Goal: Task Accomplishment & Management: Manage account settings

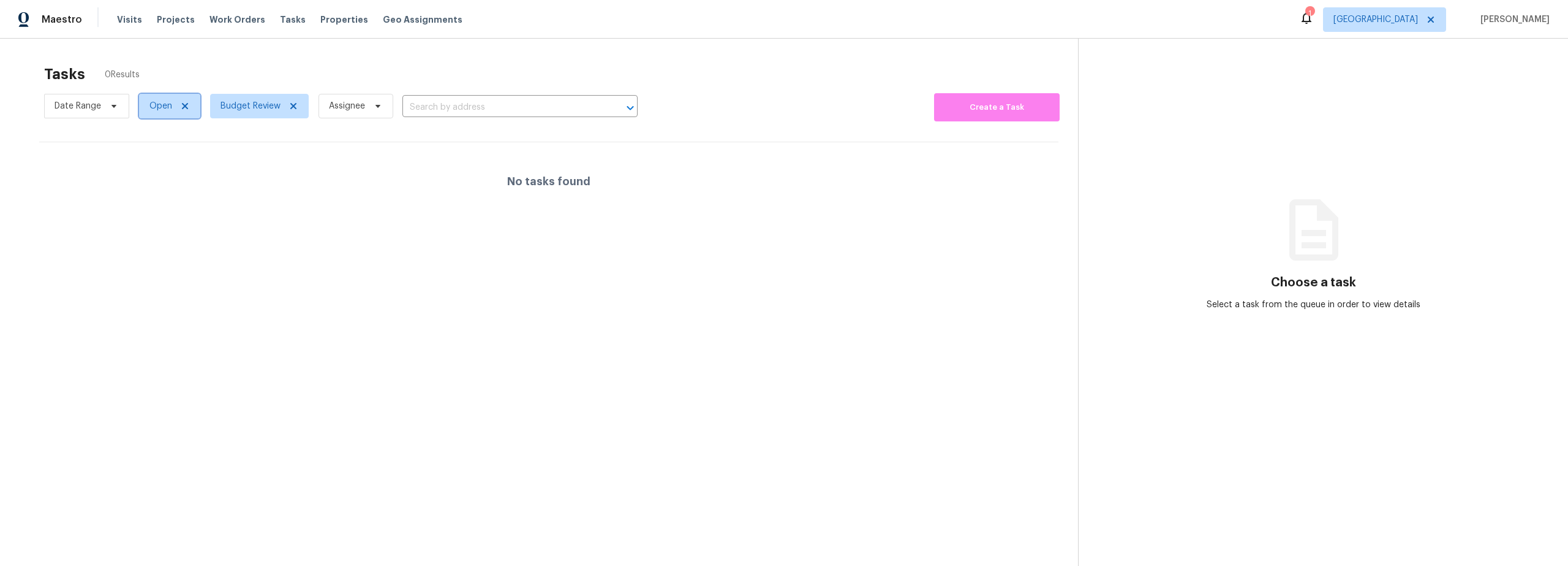
click at [182, 106] on icon at bounding box center [185, 106] width 10 height 10
click at [96, 112] on div at bounding box center [784, 283] width 1568 height 566
click at [101, 104] on div at bounding box center [784, 283] width 1568 height 566
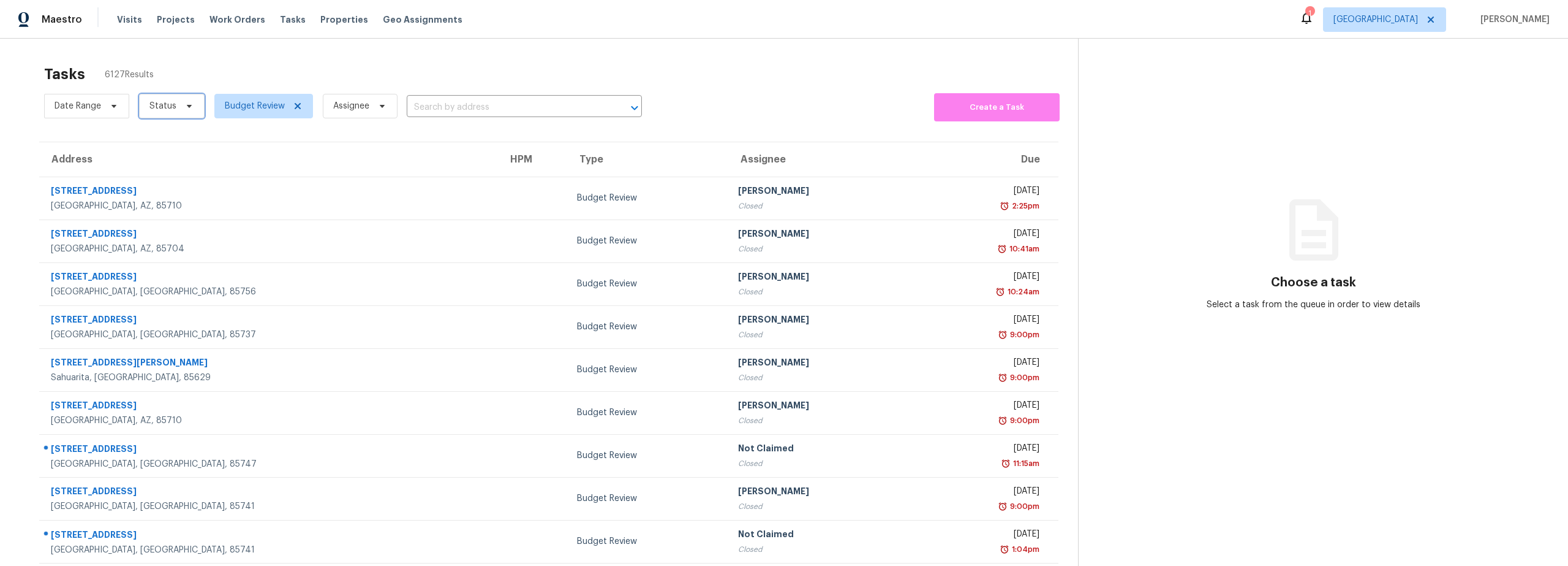
click at [190, 104] on icon at bounding box center [190, 106] width 10 height 10
click at [168, 131] on div "Closed Open Blocked" at bounding box center [171, 158] width 67 height 61
click at [166, 136] on label "Closed" at bounding box center [167, 141] width 44 height 12
click at [154, 136] on input "Closed" at bounding box center [150, 139] width 8 height 8
checkbox input "true"
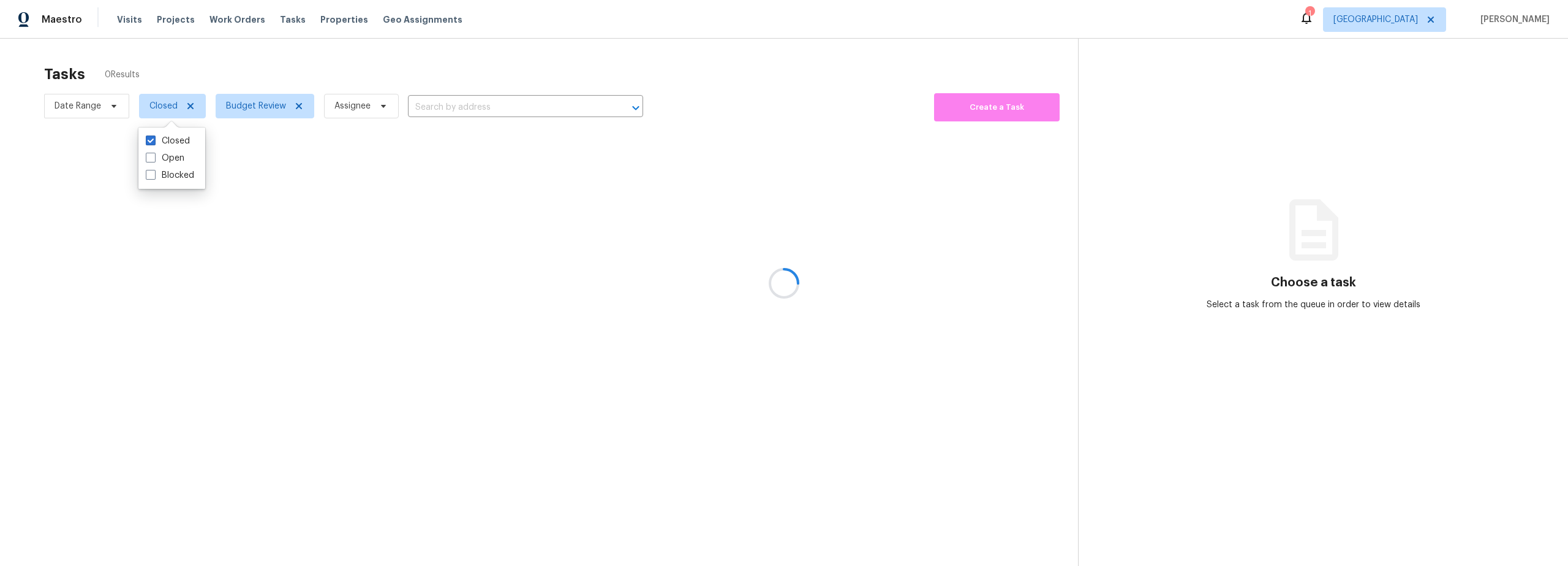
click at [98, 104] on div at bounding box center [784, 283] width 1568 height 566
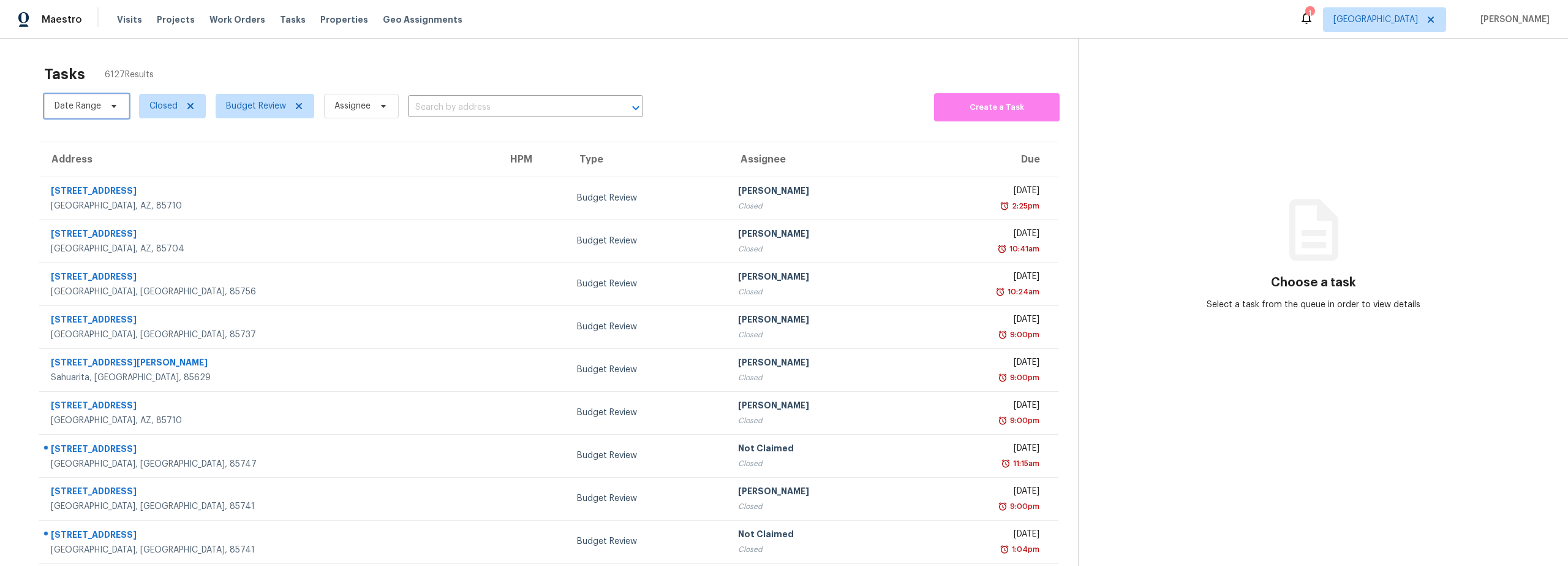
click at [111, 105] on icon at bounding box center [114, 106] width 10 height 10
click at [113, 140] on input "text" at bounding box center [112, 148] width 121 height 25
select select "9"
select select "2025"
select select "10"
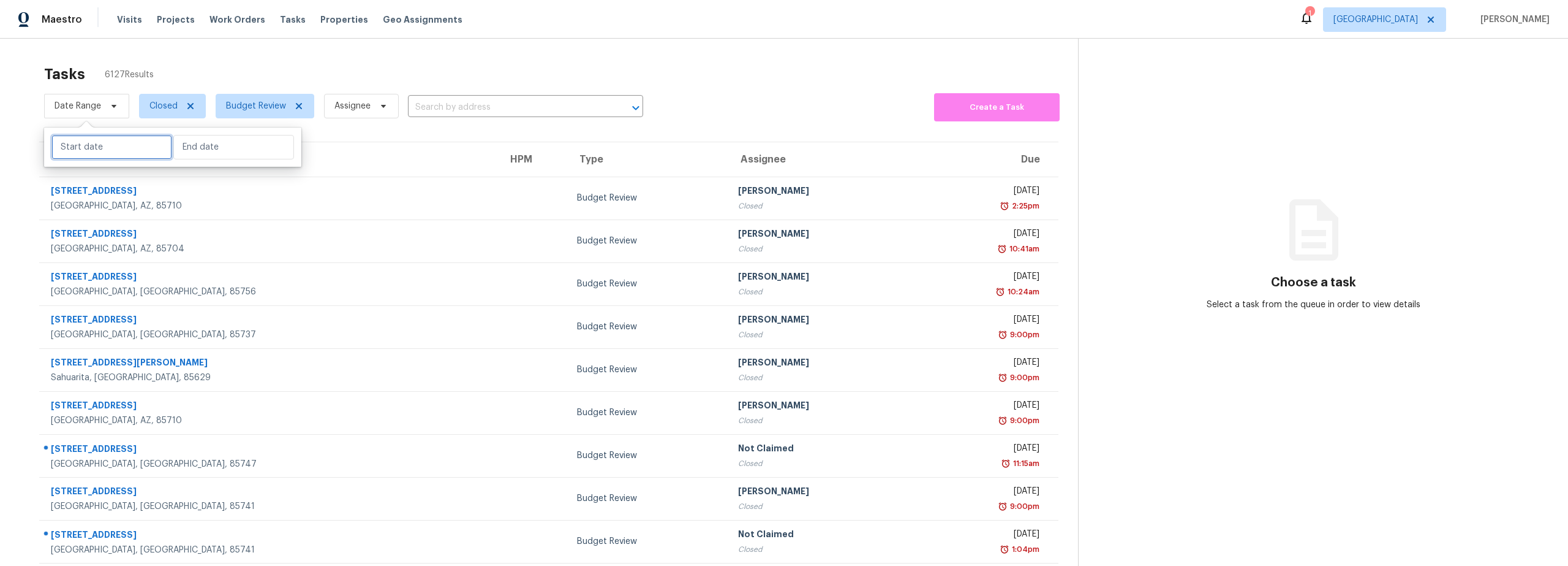
select select "2025"
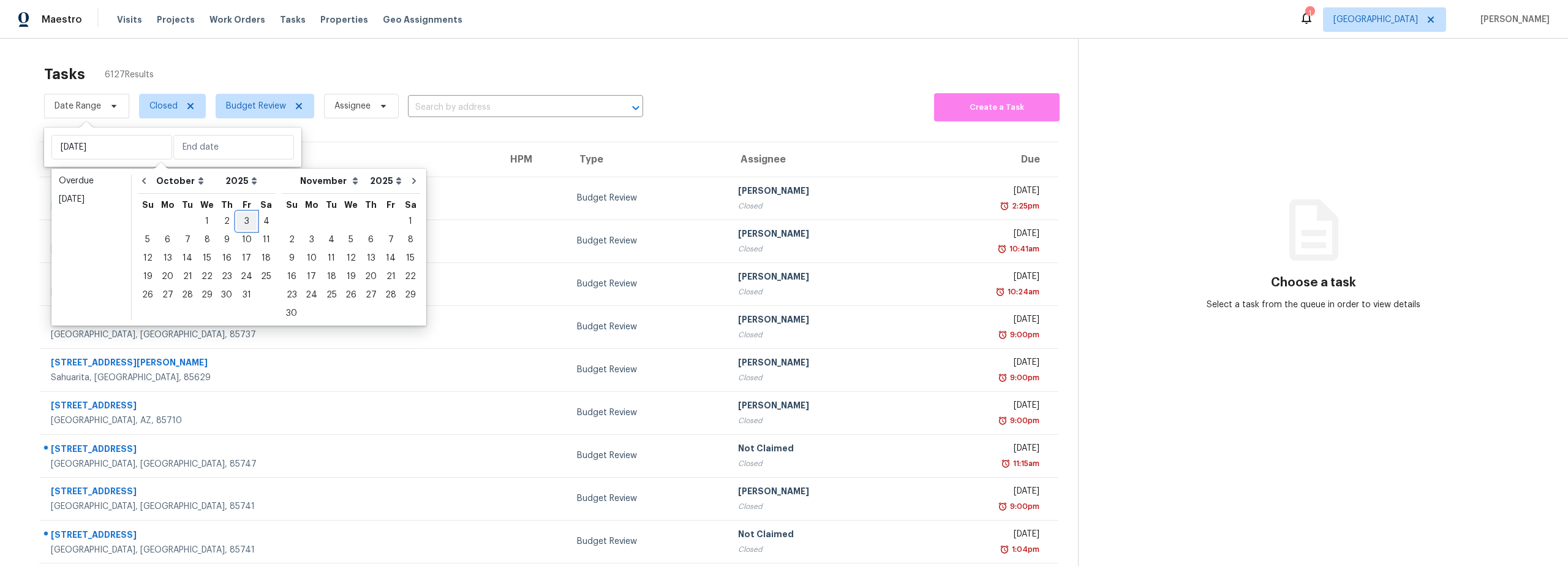
click at [244, 223] on div "3" at bounding box center [247, 221] width 20 height 17
type input "Fri, Oct 03"
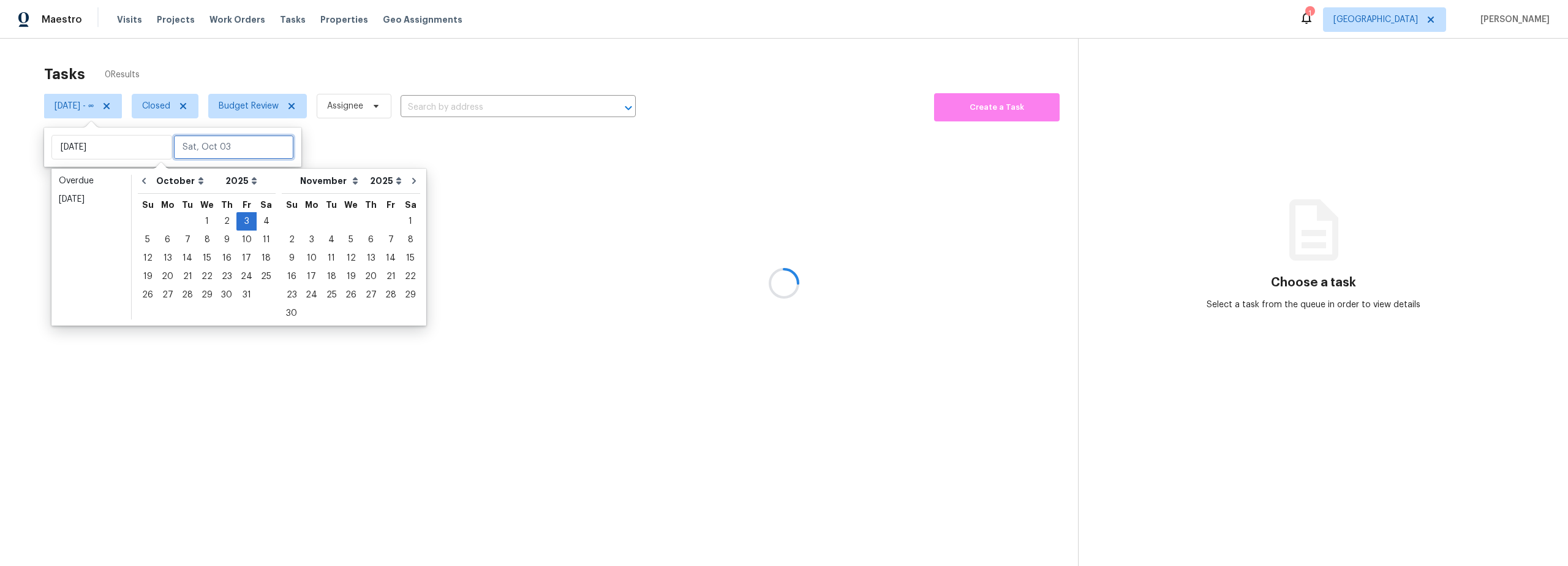
type input "Sat, Oct 04"
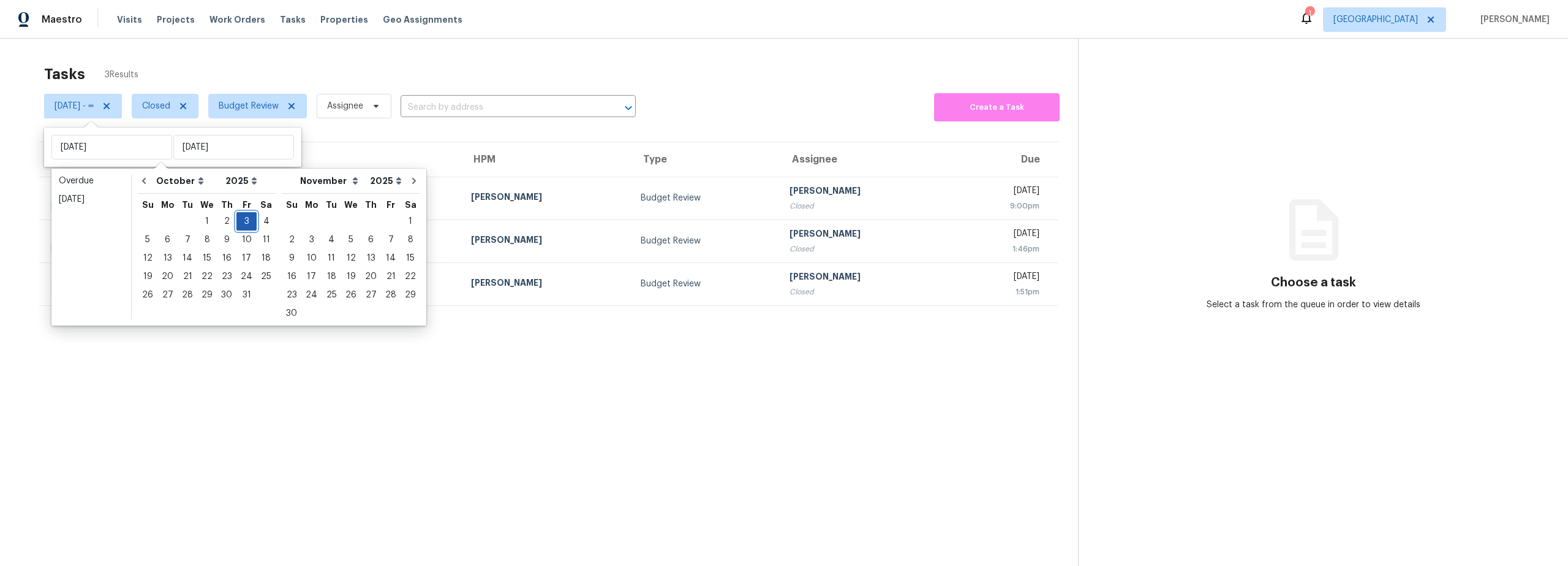
click at [243, 220] on div "3" at bounding box center [247, 221] width 20 height 17
type input "Fri, Oct 03"
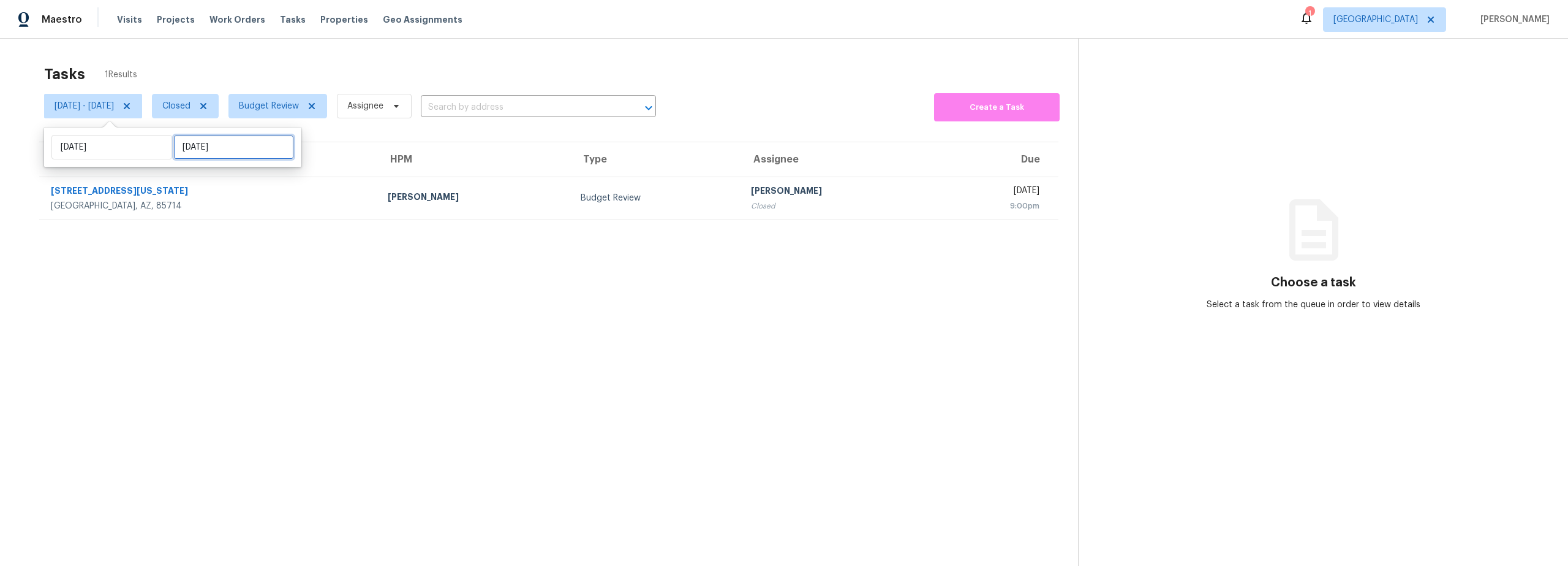
select select "9"
select select "2025"
select select "10"
select select "2025"
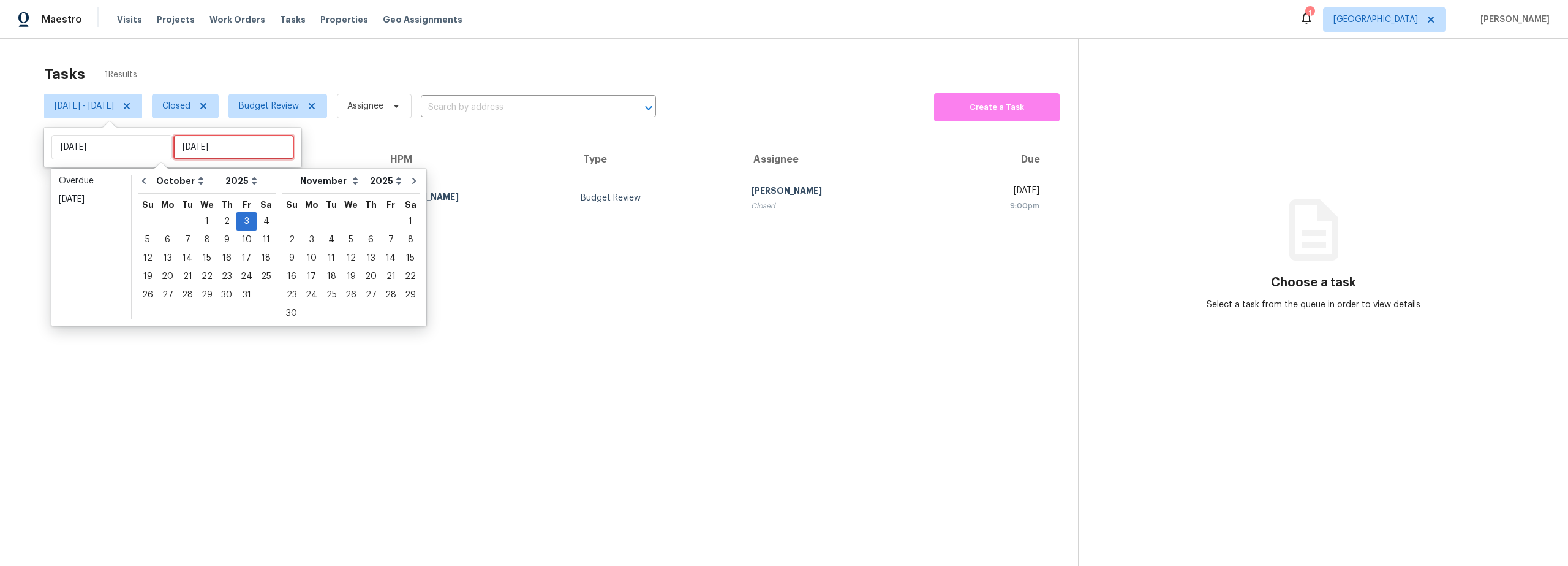
click at [211, 150] on input "Fri, Oct 03" at bounding box center [234, 148] width 121 height 25
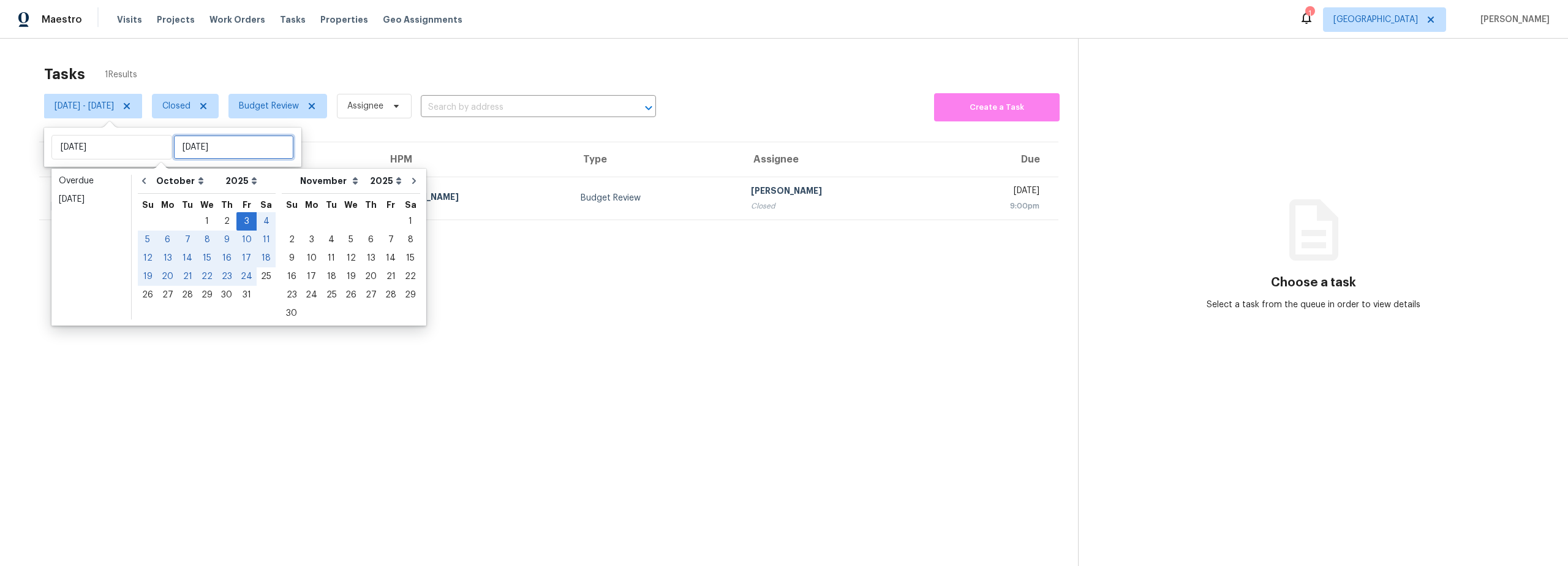
type input "Fri, Oct 03"
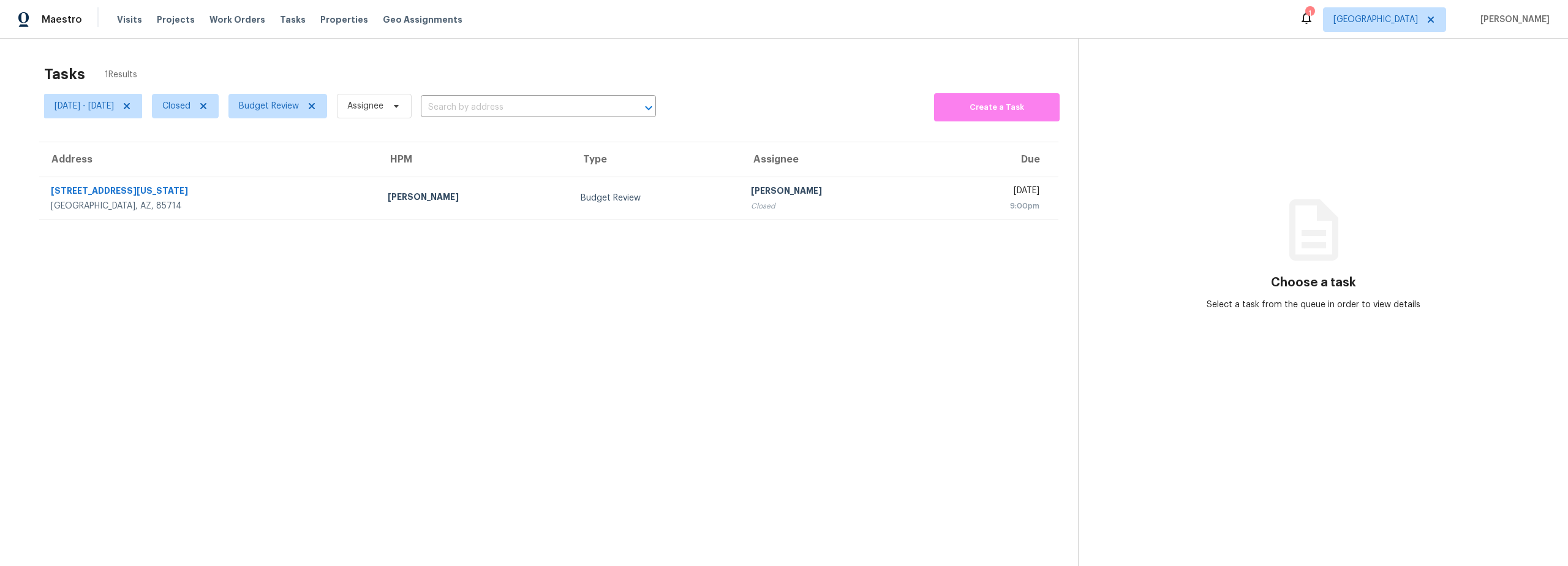
click at [283, 374] on section "Tasks 1 Results Fri, Oct 03 - Fri, Oct 03 Closed Budget Review Assignee ​ Creat…" at bounding box center [549, 331] width 1059 height 546
click at [191, 108] on span "Closed" at bounding box center [176, 106] width 28 height 12
click at [114, 110] on span "Fri, Oct 03 - Fri, Oct 03" at bounding box center [84, 106] width 60 height 12
click at [133, 154] on input "Fri, Oct 03" at bounding box center [112, 148] width 121 height 25
select select "9"
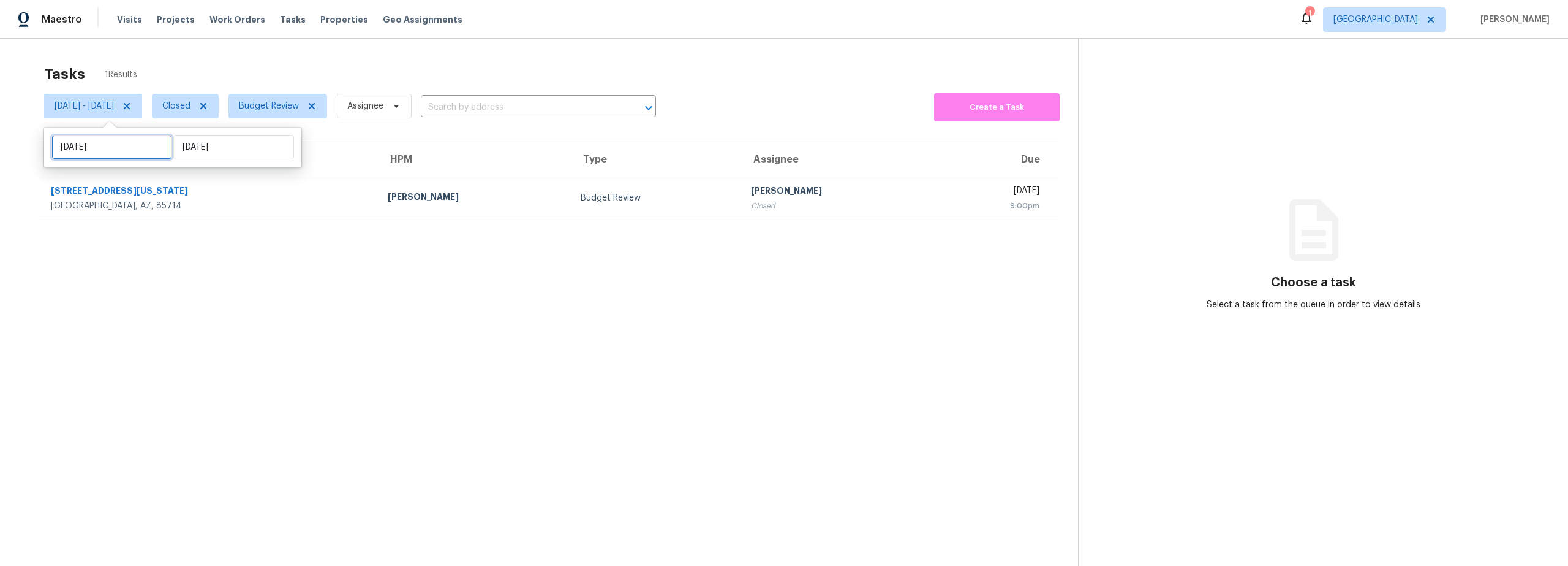
select select "2025"
select select "10"
select select "2025"
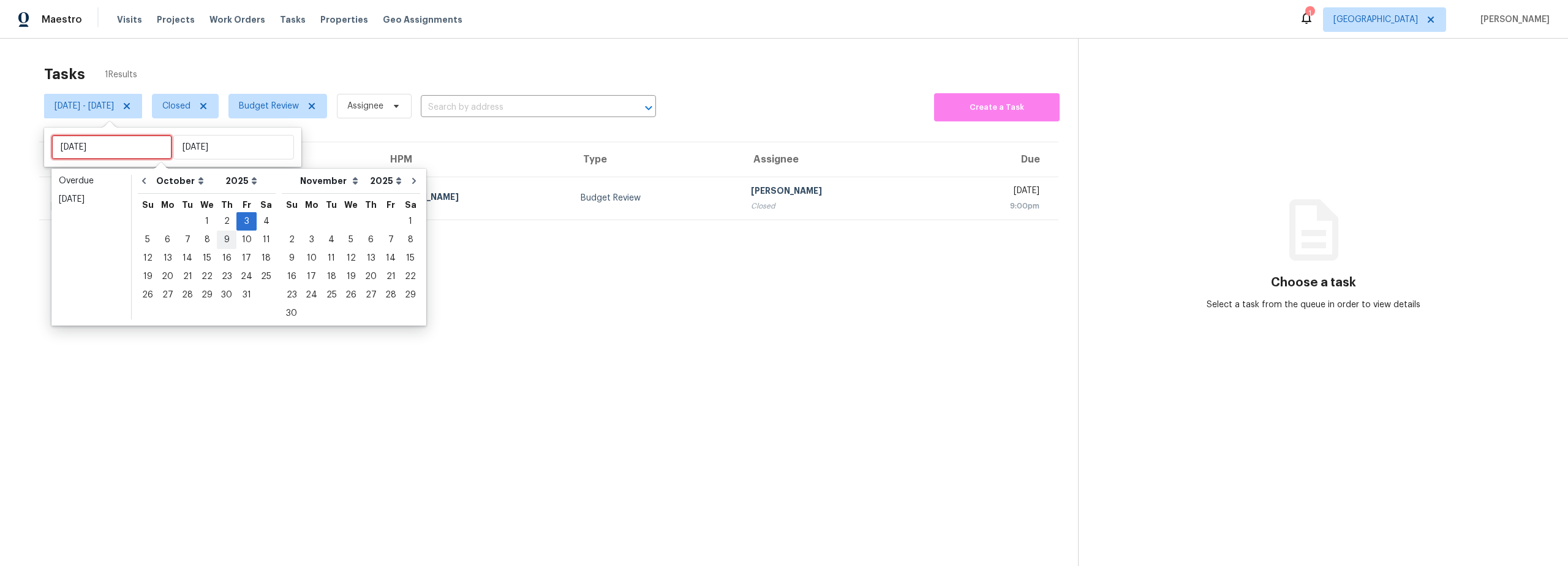
type input "Wed, Oct 08"
type input "Thu, Oct 02"
type input "Fri, Oct 03"
click at [222, 224] on div "2" at bounding box center [227, 221] width 20 height 17
type input "Thu, Oct 02"
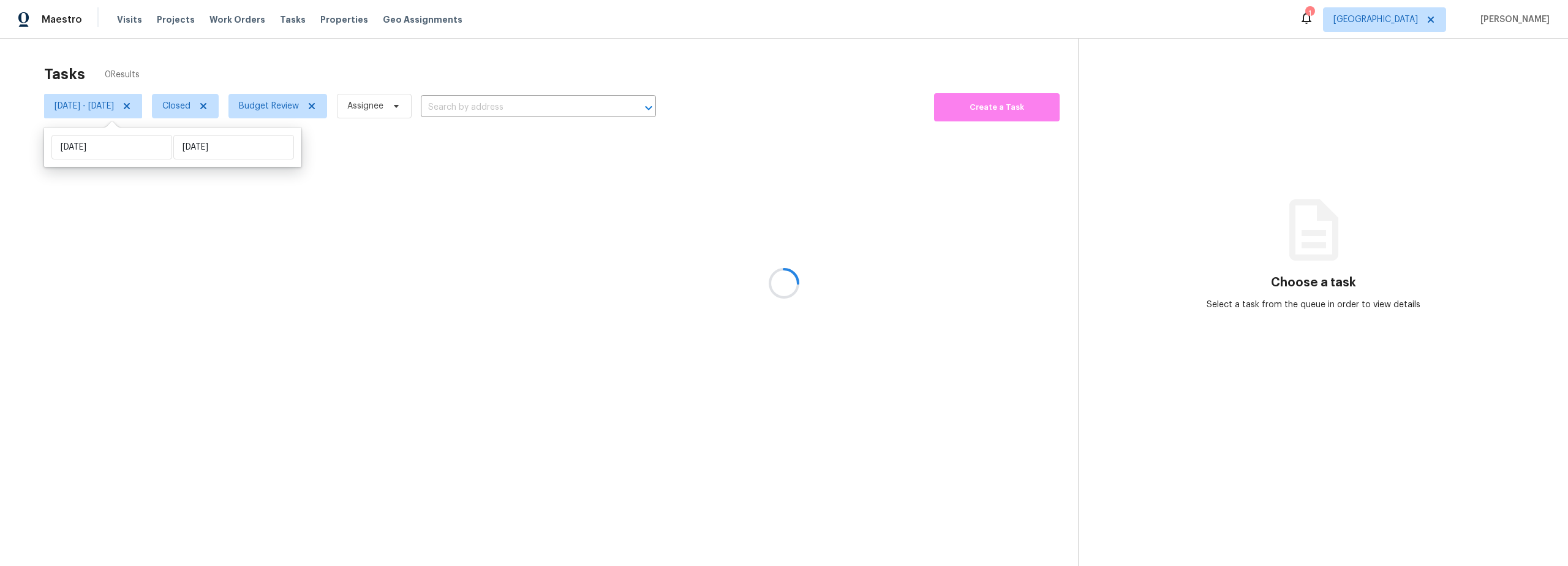
click at [289, 272] on div at bounding box center [784, 283] width 1568 height 566
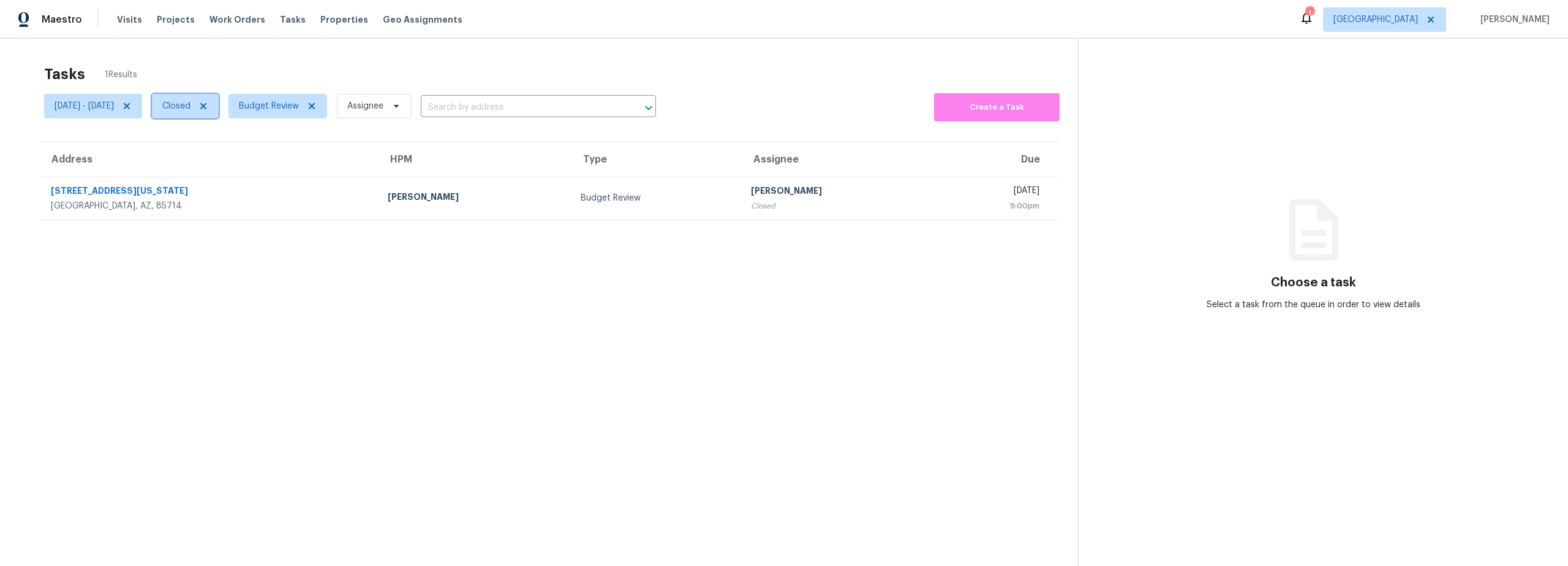
click at [206, 106] on icon at bounding box center [203, 105] width 6 height 6
click at [132, 108] on icon at bounding box center [127, 106] width 10 height 10
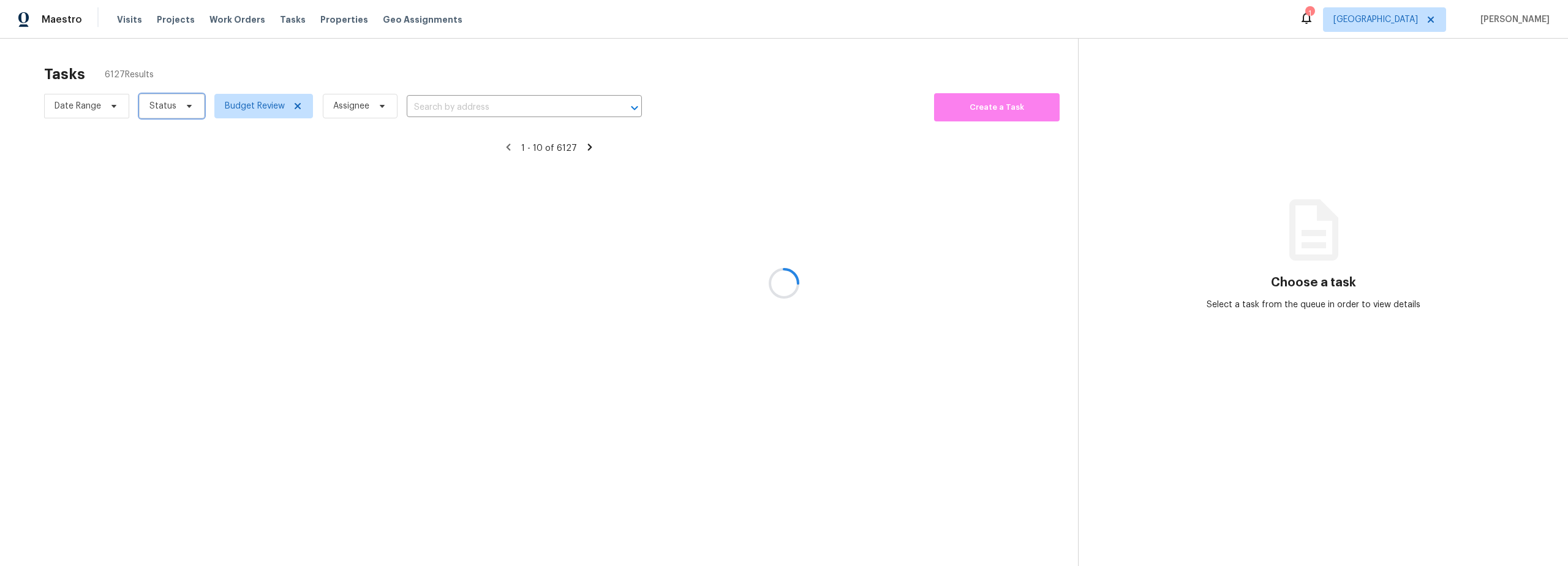
click at [190, 109] on icon at bounding box center [190, 106] width 10 height 10
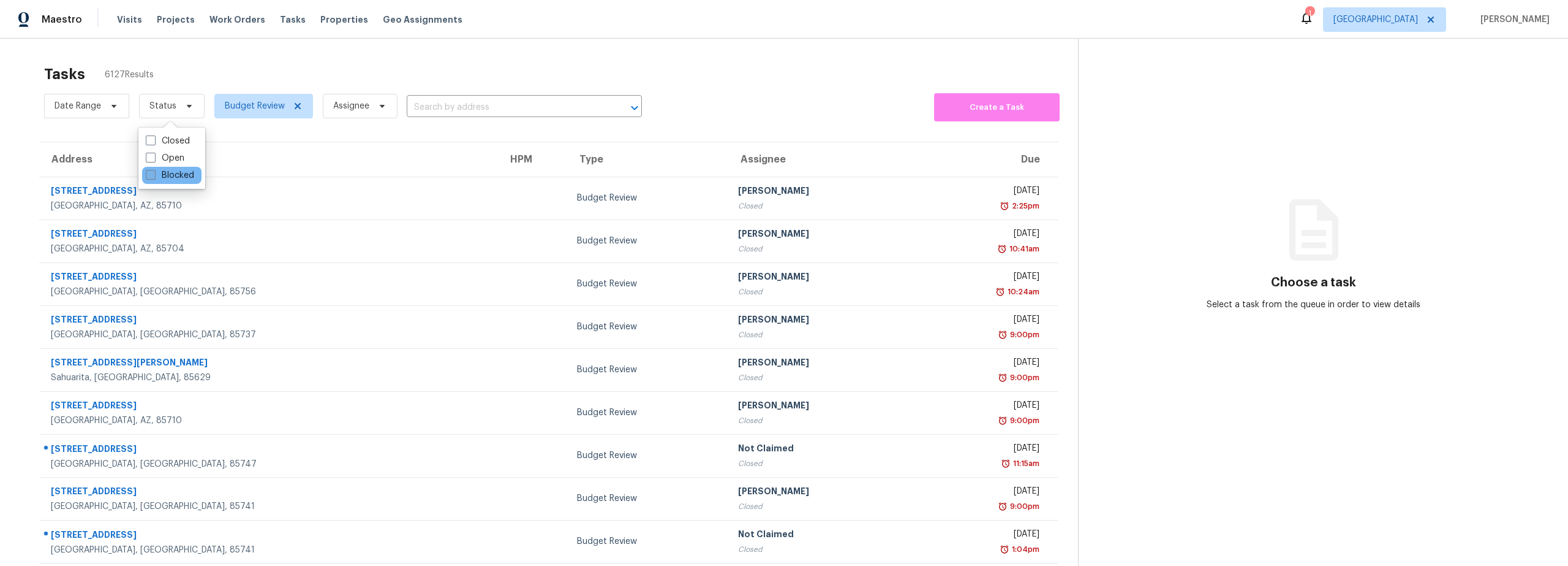
click at [179, 169] on label "Blocked" at bounding box center [170, 175] width 48 height 12
click at [154, 169] on input "Blocked" at bounding box center [150, 173] width 8 height 8
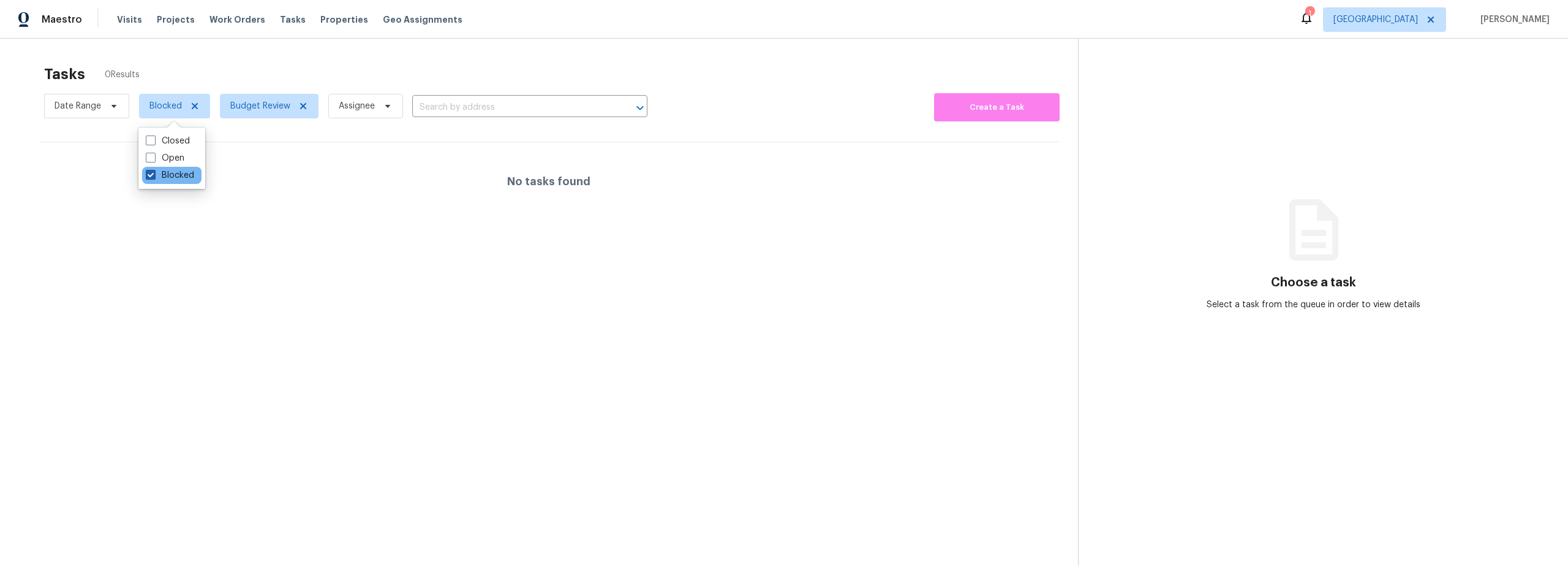
click at [175, 175] on label "Blocked" at bounding box center [170, 175] width 48 height 12
click at [154, 175] on input "Blocked" at bounding box center [150, 173] width 8 height 8
checkbox input "false"
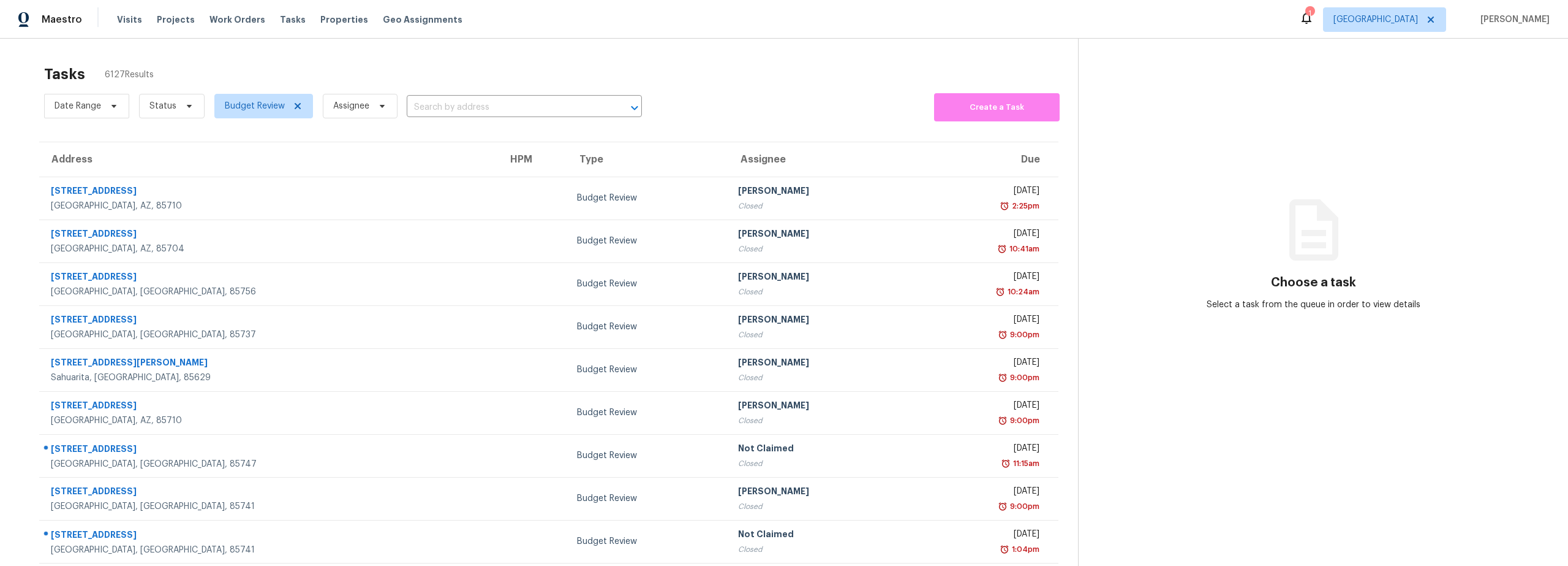
click at [287, 181] on td "335 N Bedford Dr Tucson, AZ, 85710" at bounding box center [268, 198] width 459 height 43
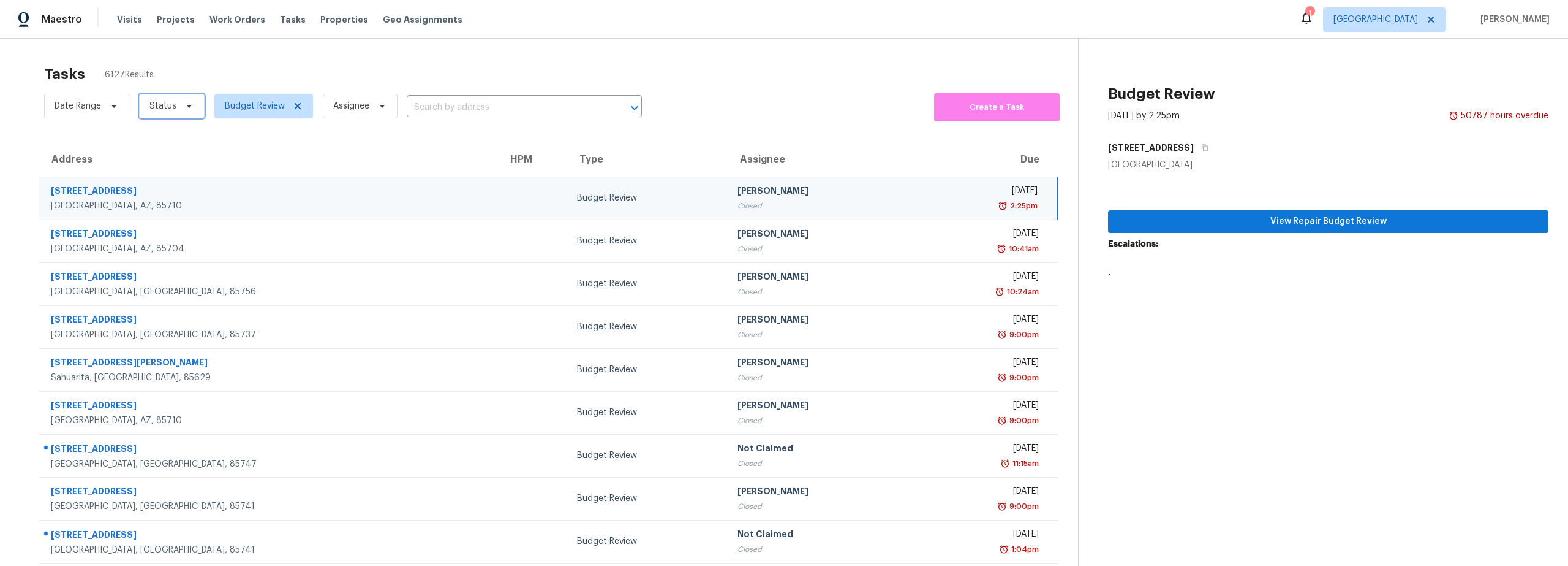
click at [185, 104] on icon at bounding box center [190, 106] width 10 height 10
click at [180, 159] on label "Open" at bounding box center [165, 157] width 39 height 12
click at [154, 159] on input "Open" at bounding box center [150, 156] width 8 height 8
checkbox input "true"
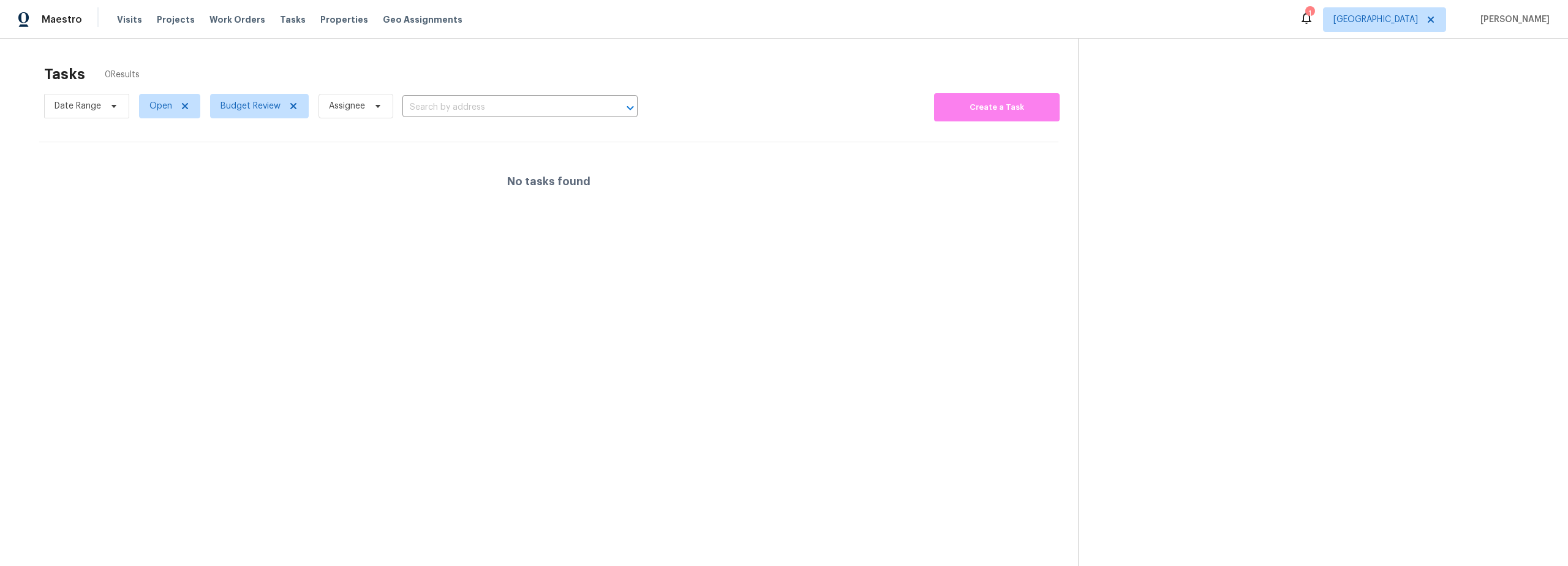
click at [346, 52] on div "Tasks 0 Results Date Range Open Budget Review Assignee ​ Create a Task No tasks…" at bounding box center [784, 322] width 1568 height 566
